Goal: Check status: Check status

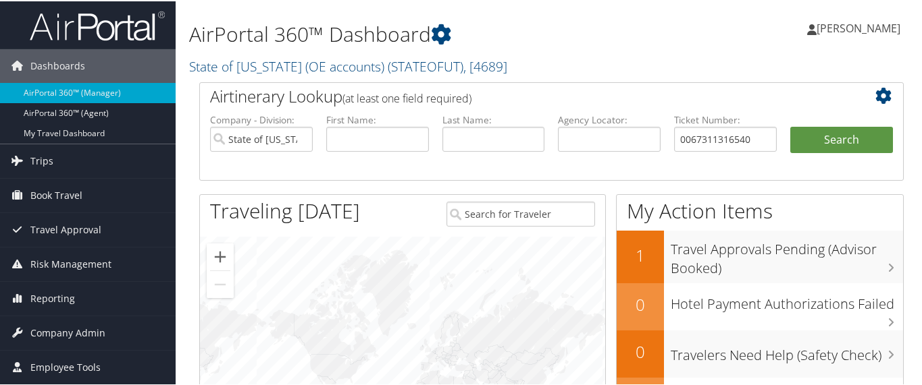
type input "0067311316540"
click at [790, 126] on button "Search" at bounding box center [841, 139] width 103 height 27
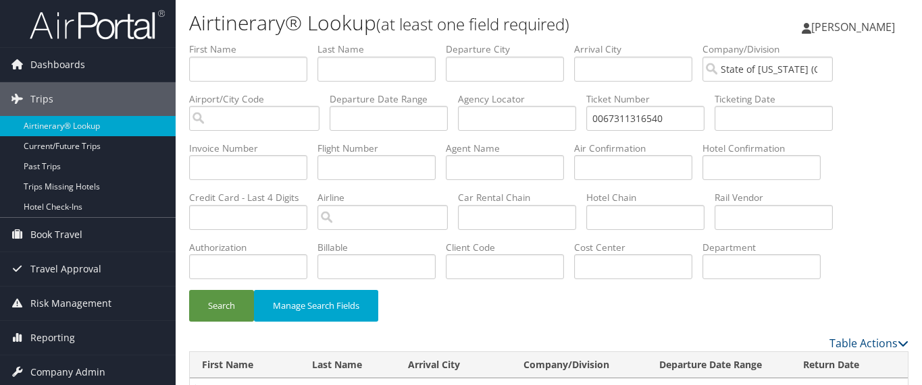
scroll to position [49, 0]
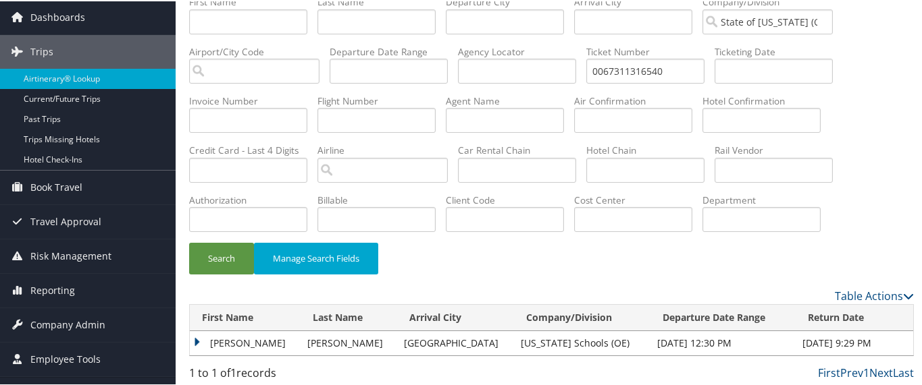
click at [202, 339] on td "[PERSON_NAME]" at bounding box center [245, 342] width 111 height 24
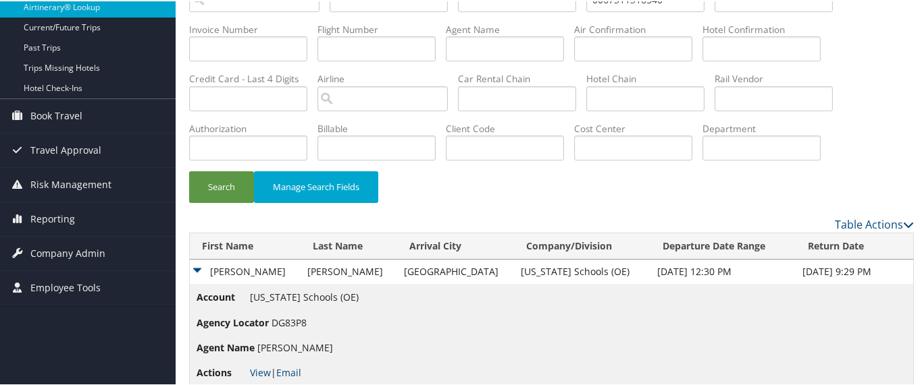
scroll to position [133, 0]
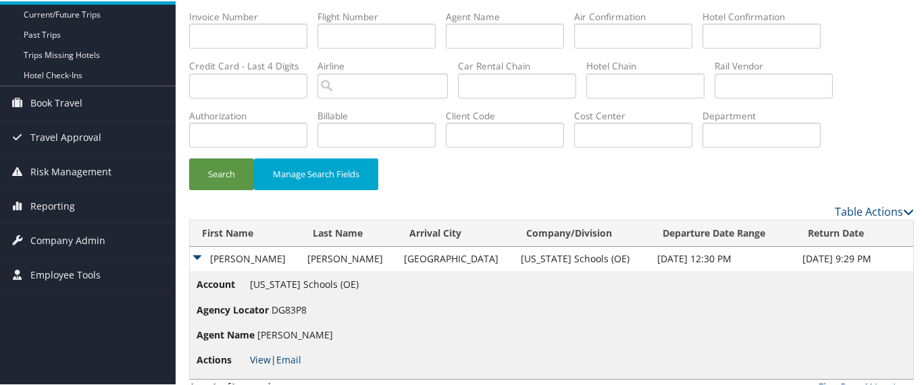
click at [257, 356] on link "View" at bounding box center [260, 358] width 21 height 13
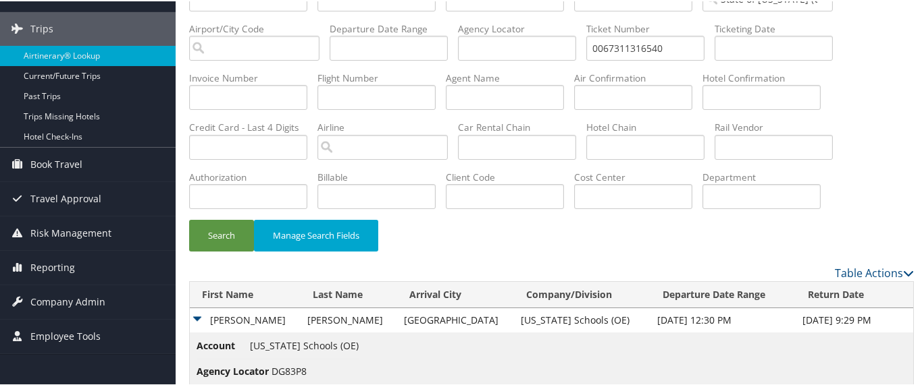
scroll to position [49, 0]
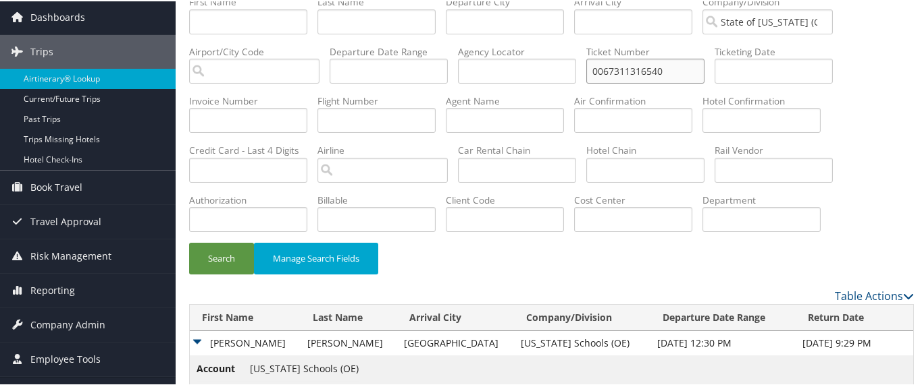
drag, startPoint x: 678, startPoint y: 68, endPoint x: 664, endPoint y: 71, distance: 13.9
click at [664, 71] on input "0067311316540" at bounding box center [645, 69] width 118 height 25
click at [825, 20] on input "State of [US_STATE] (OE accounts)" at bounding box center [767, 20] width 130 height 25
drag, startPoint x: 674, startPoint y: 66, endPoint x: 577, endPoint y: 78, distance: 97.9
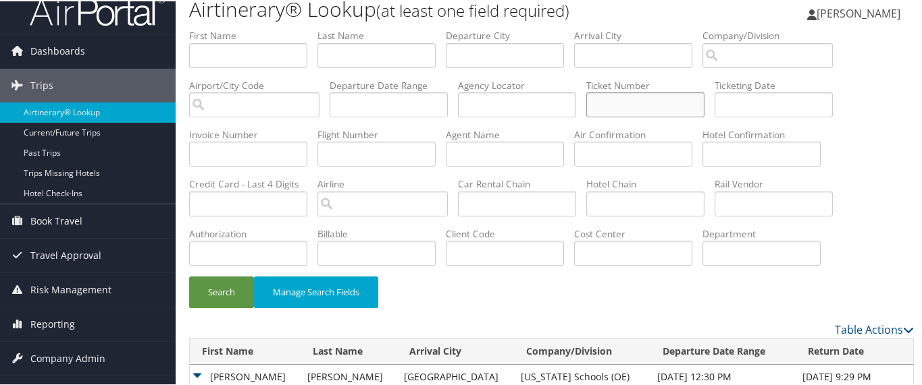
scroll to position [0, 0]
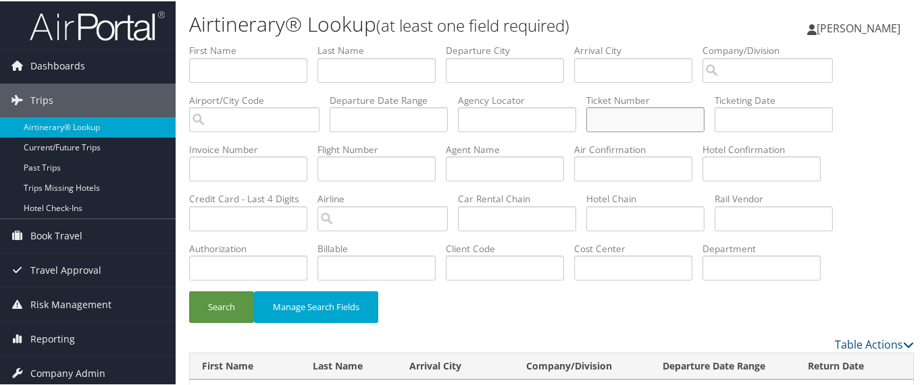
click at [645, 111] on input "text" at bounding box center [645, 118] width 118 height 25
click at [189, 290] on button "Search" at bounding box center [221, 306] width 65 height 32
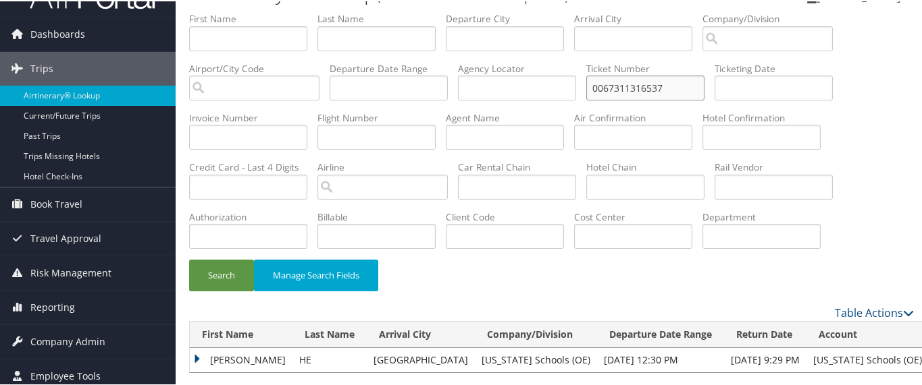
scroll to position [49, 0]
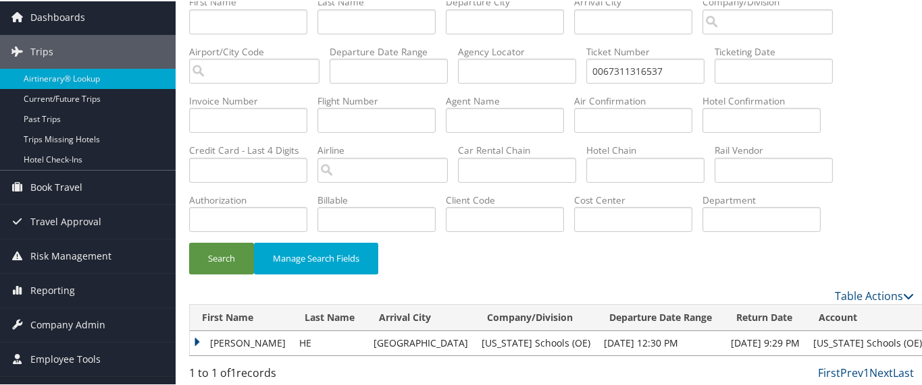
click at [201, 337] on td "[PERSON_NAME]" at bounding box center [241, 342] width 103 height 24
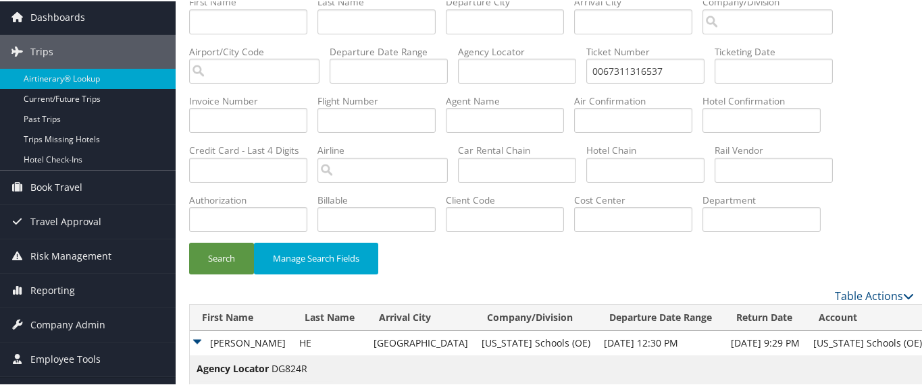
scroll to position [122, 0]
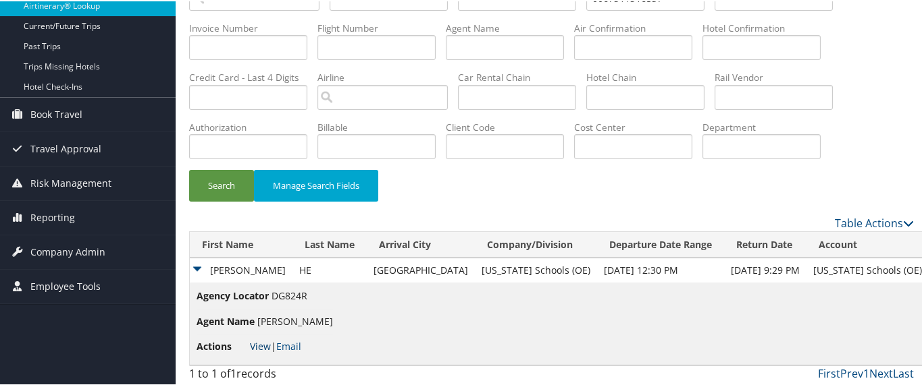
click at [261, 341] on link "View" at bounding box center [260, 345] width 21 height 13
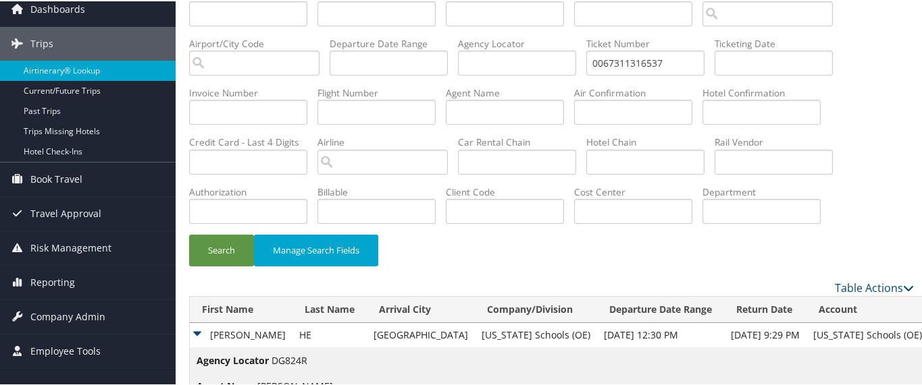
scroll to position [0, 0]
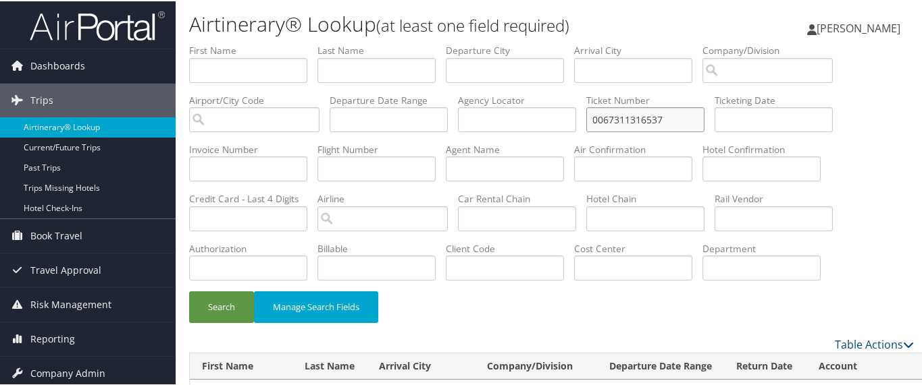
click at [672, 115] on input "0067311316537" at bounding box center [645, 118] width 118 height 25
click at [189, 290] on button "Search" at bounding box center [221, 306] width 65 height 32
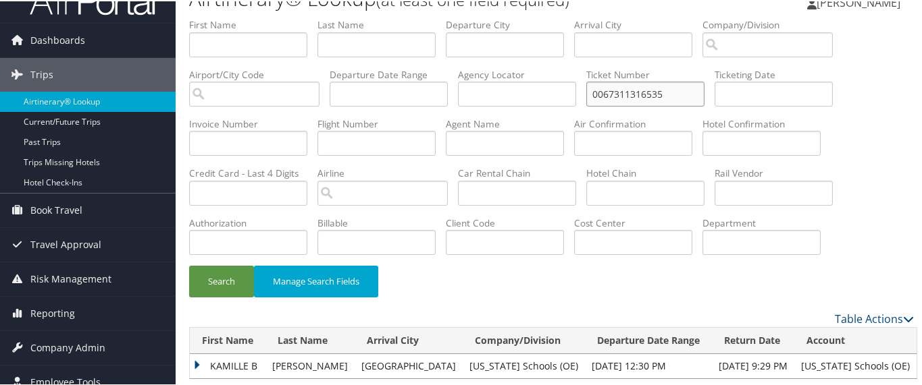
scroll to position [49, 0]
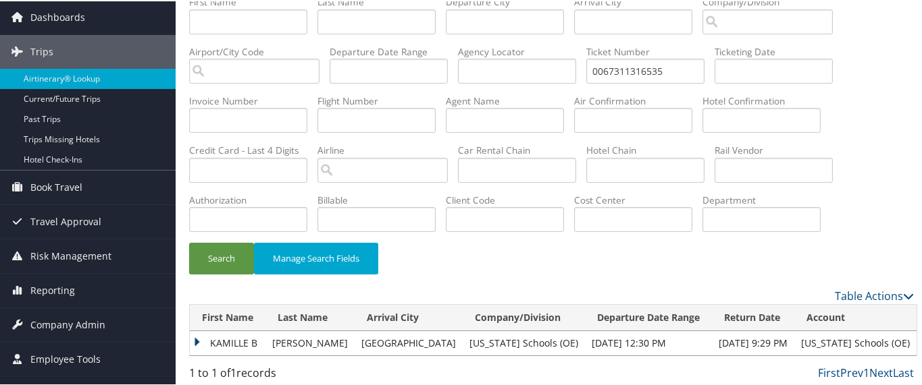
click at [203, 336] on td "KAMILLE B" at bounding box center [228, 342] width 76 height 24
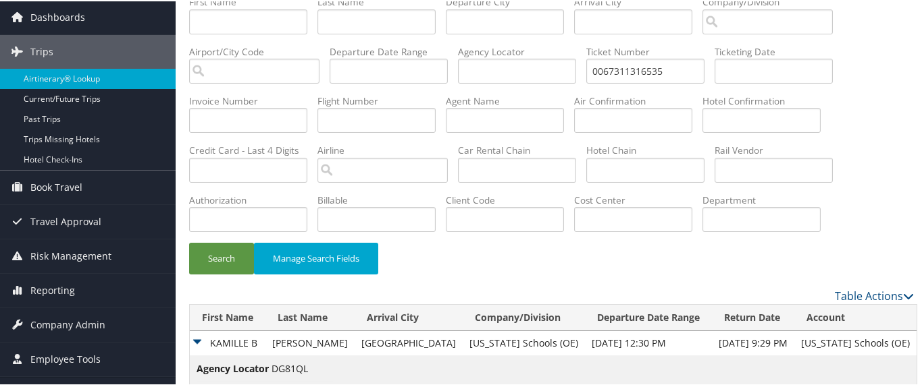
scroll to position [122, 0]
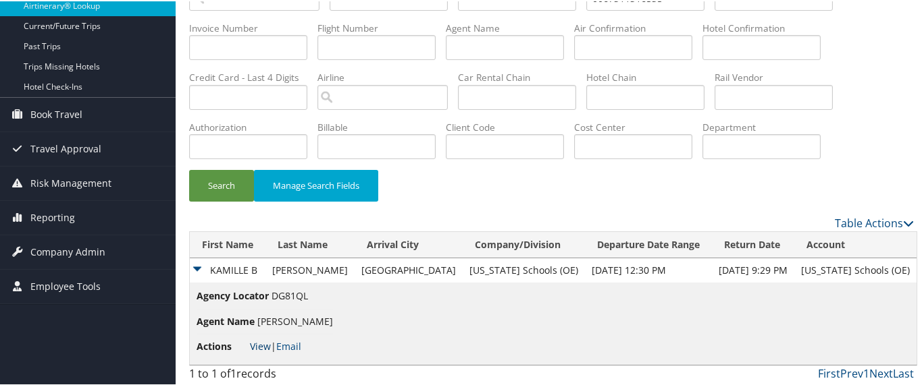
click at [258, 340] on link "View" at bounding box center [260, 345] width 21 height 13
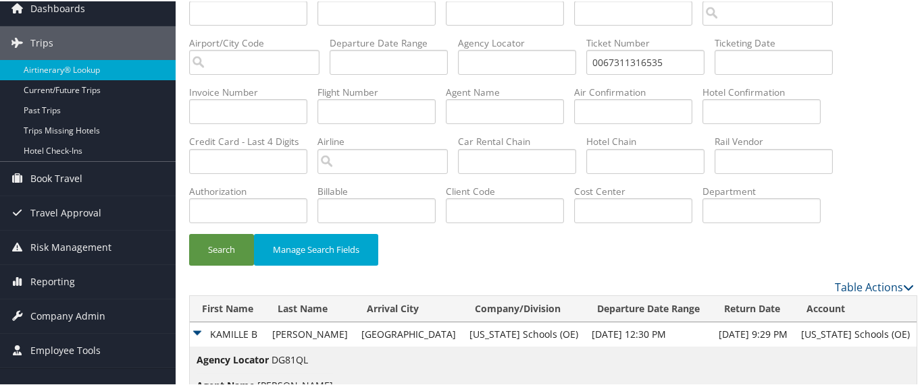
scroll to position [0, 0]
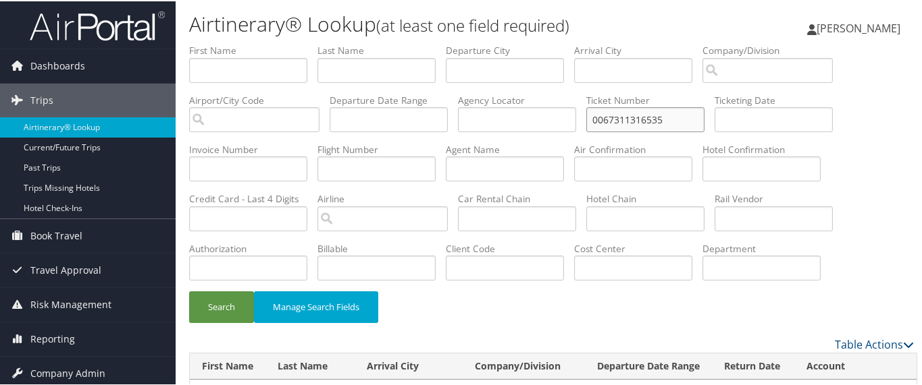
click at [668, 116] on input "0067311316535" at bounding box center [645, 118] width 118 height 25
click at [189, 290] on button "Search" at bounding box center [221, 306] width 65 height 32
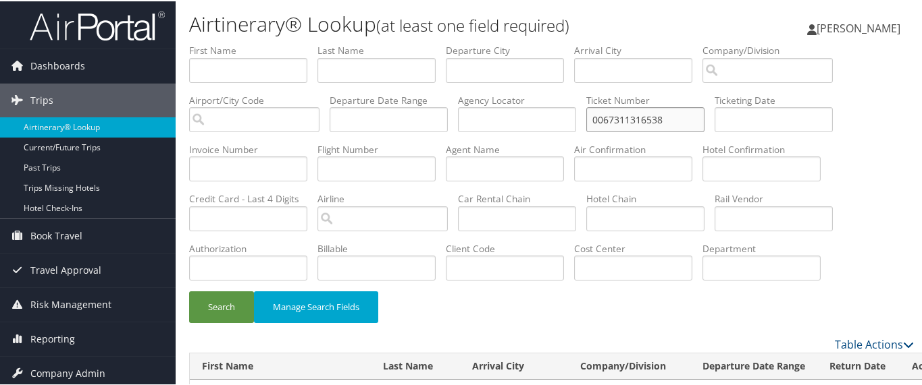
scroll to position [49, 0]
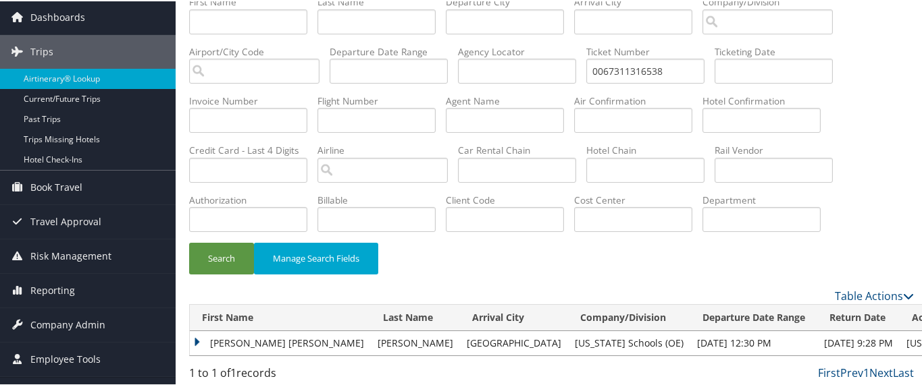
click at [196, 338] on td "[PERSON_NAME] [PERSON_NAME]" at bounding box center [280, 342] width 181 height 24
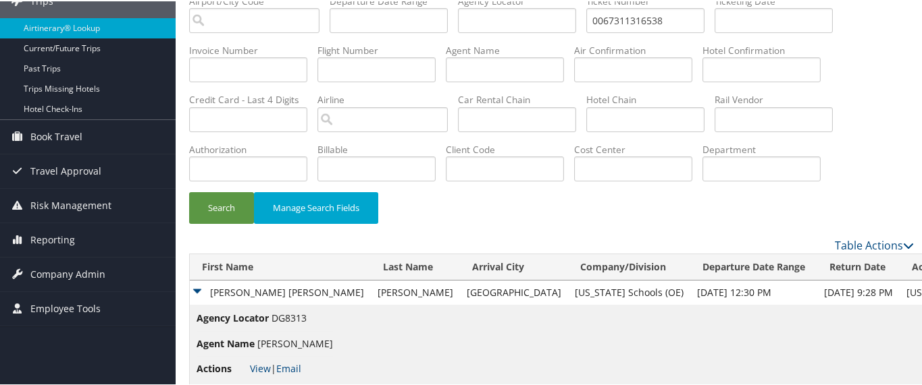
scroll to position [122, 0]
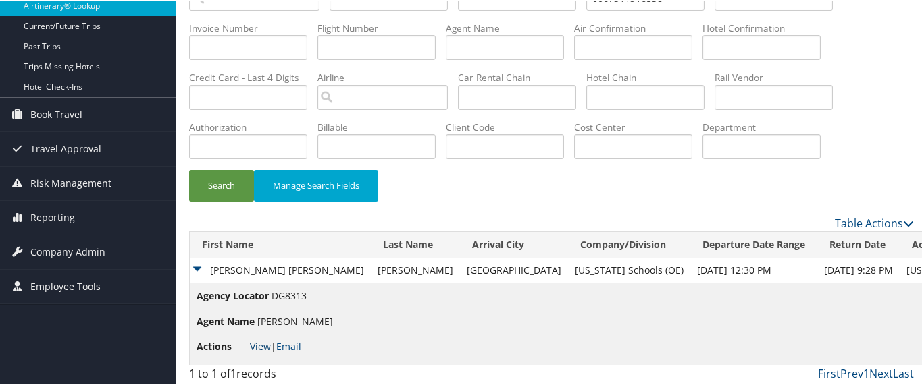
click at [258, 345] on link "View" at bounding box center [260, 345] width 21 height 13
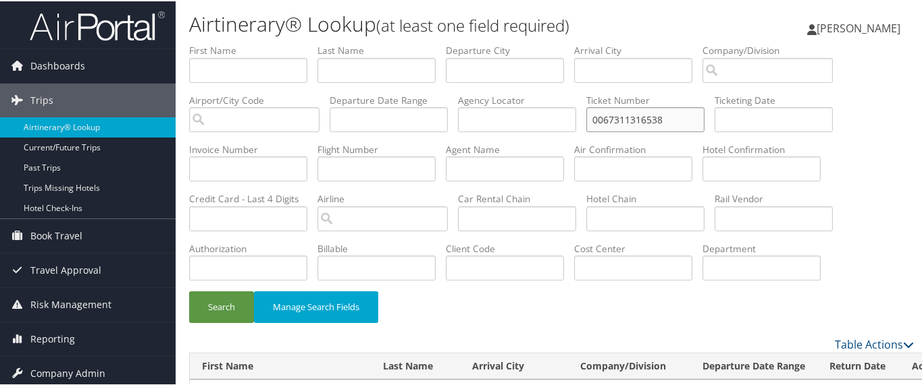
click at [673, 120] on input "0067311316538" at bounding box center [645, 118] width 118 height 25
type input "0067311316539"
click at [189, 290] on button "Search" at bounding box center [221, 306] width 65 height 32
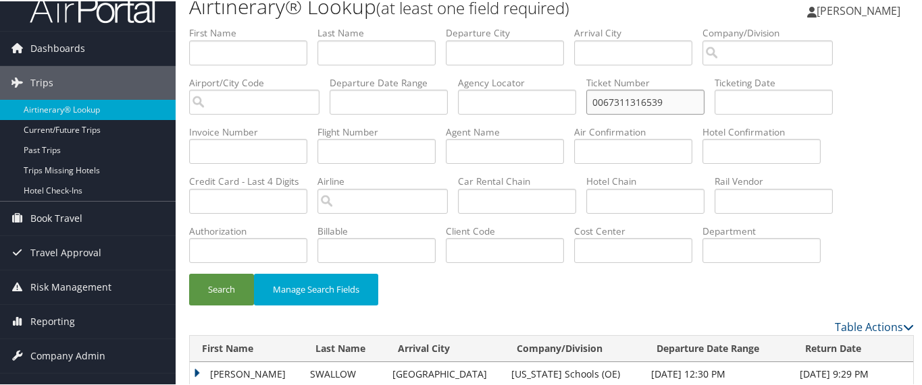
scroll to position [49, 0]
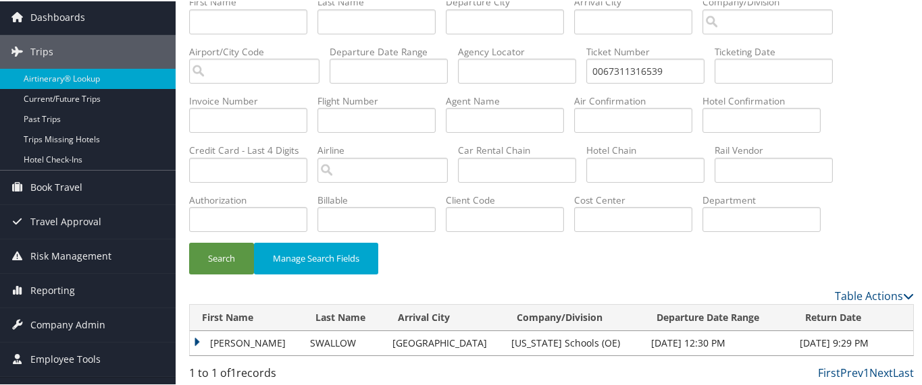
click at [192, 342] on td "[PERSON_NAME]" at bounding box center [246, 342] width 113 height 24
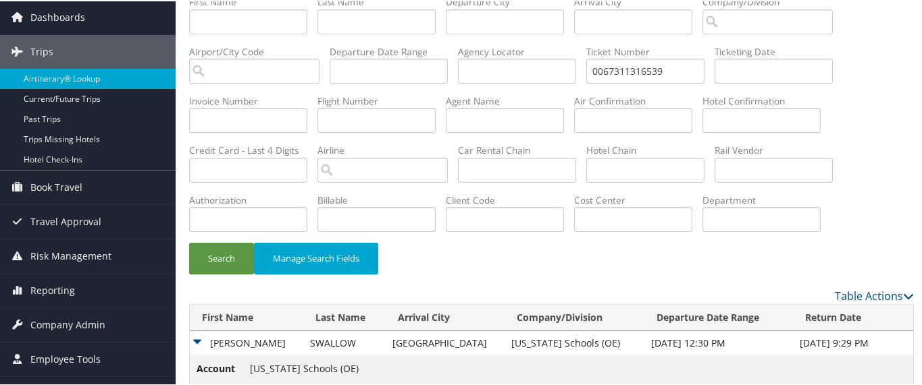
scroll to position [146, 0]
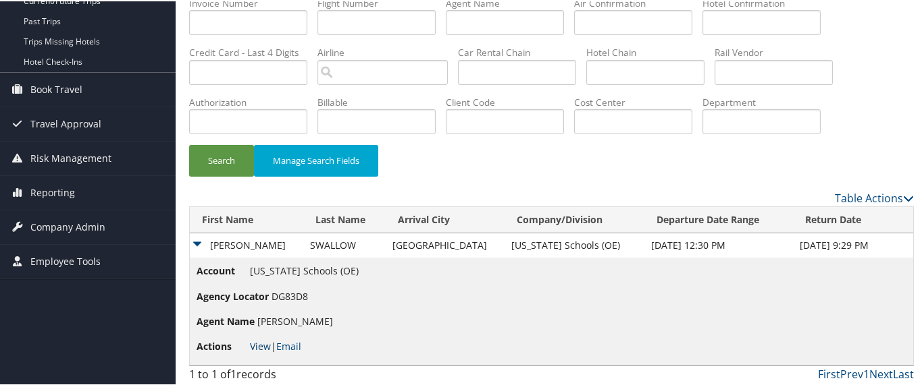
click at [259, 341] on link "View" at bounding box center [260, 345] width 21 height 13
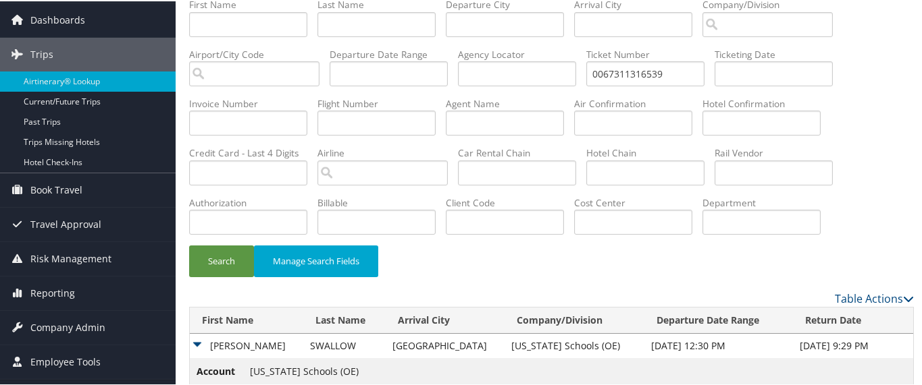
scroll to position [0, 0]
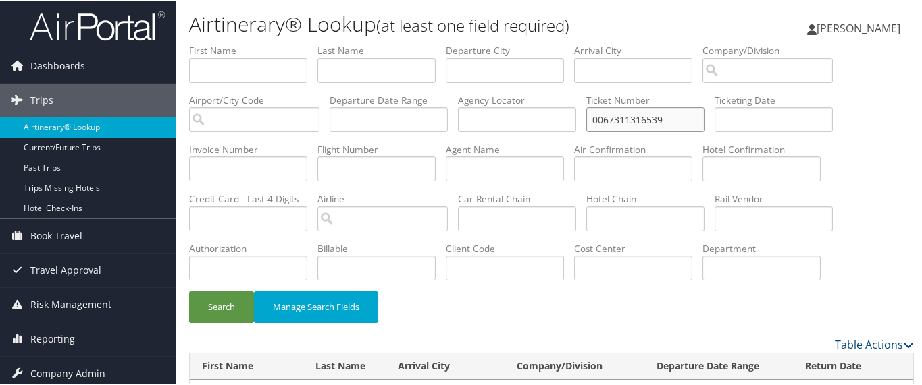
drag, startPoint x: 680, startPoint y: 118, endPoint x: 534, endPoint y: 126, distance: 146.7
click at [534, 43] on ul "First Name Last Name Departure City Arrival City Company/Division Airport/City …" at bounding box center [551, 43] width 724 height 0
type input "0067311316536"
click at [189, 290] on button "Search" at bounding box center [221, 306] width 65 height 32
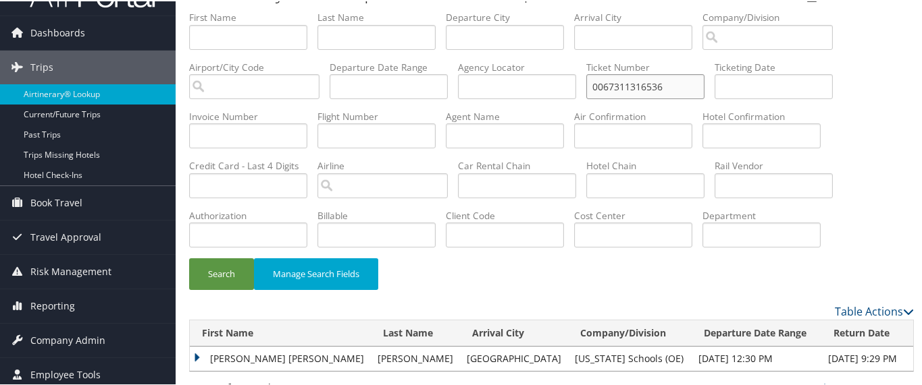
scroll to position [49, 0]
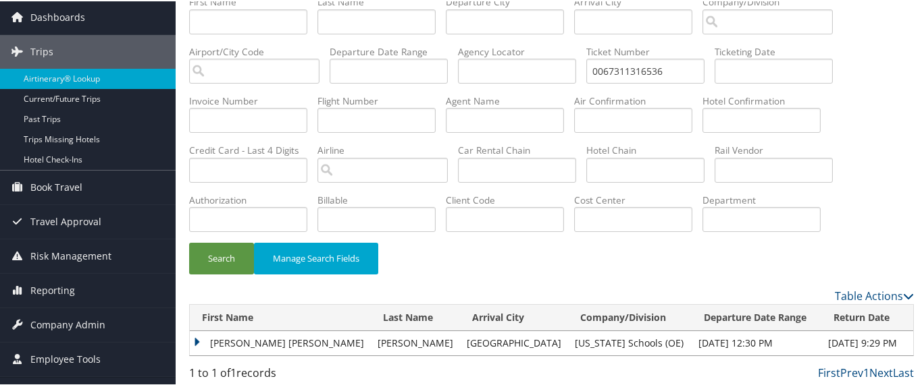
click at [194, 338] on td "[PERSON_NAME] [PERSON_NAME]" at bounding box center [280, 342] width 181 height 24
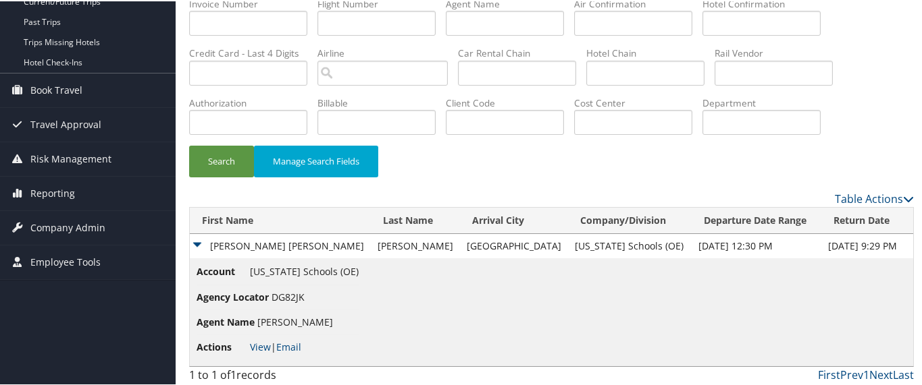
scroll to position [146, 0]
click at [259, 341] on link "View" at bounding box center [260, 345] width 21 height 13
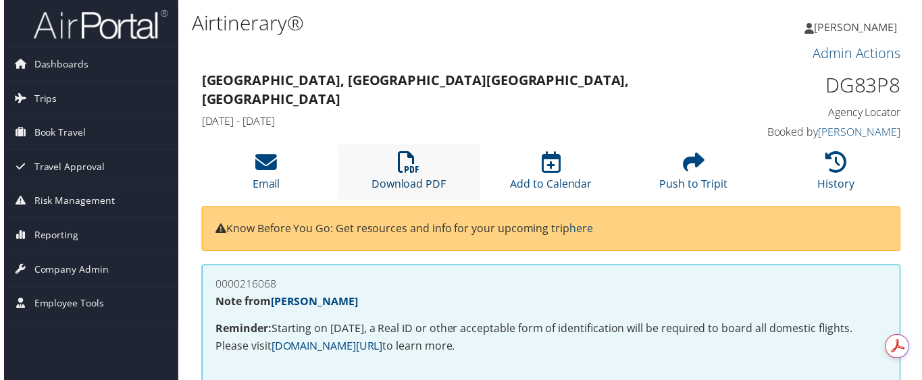
click at [398, 171] on icon at bounding box center [408, 164] width 22 height 22
click at [404, 159] on icon at bounding box center [408, 164] width 22 height 22
